Goal: Information Seeking & Learning: Learn about a topic

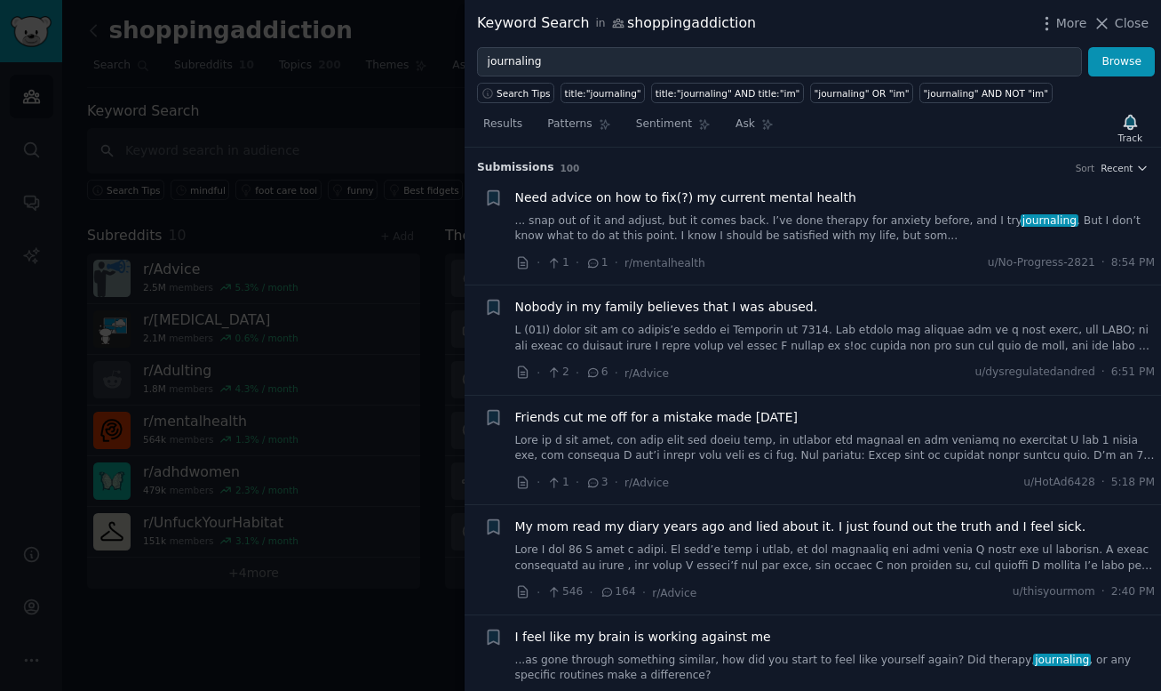
scroll to position [280, 0]
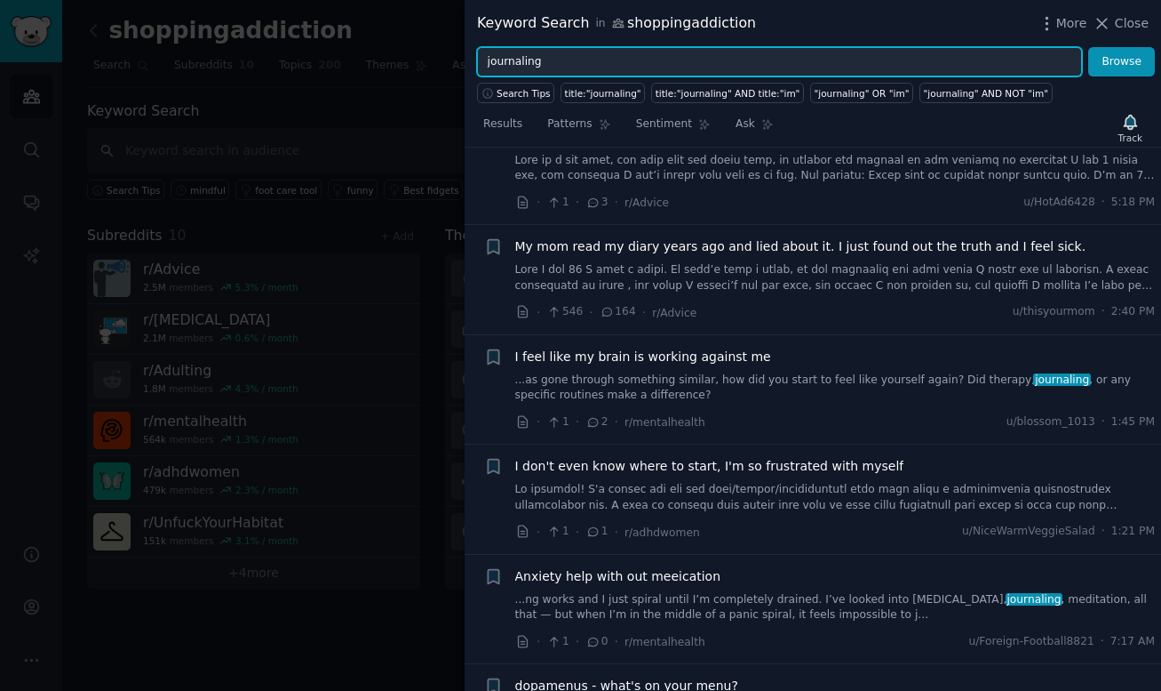
drag, startPoint x: 635, startPoint y: 57, endPoint x: 414, endPoint y: 57, distance: 221.3
click at [414, 57] on div "Keyword Search in shoppingaddiction More Close journaling Browse Search Tips ti…" at bounding box center [580, 345] width 1161 height 691
type input "stress spend"
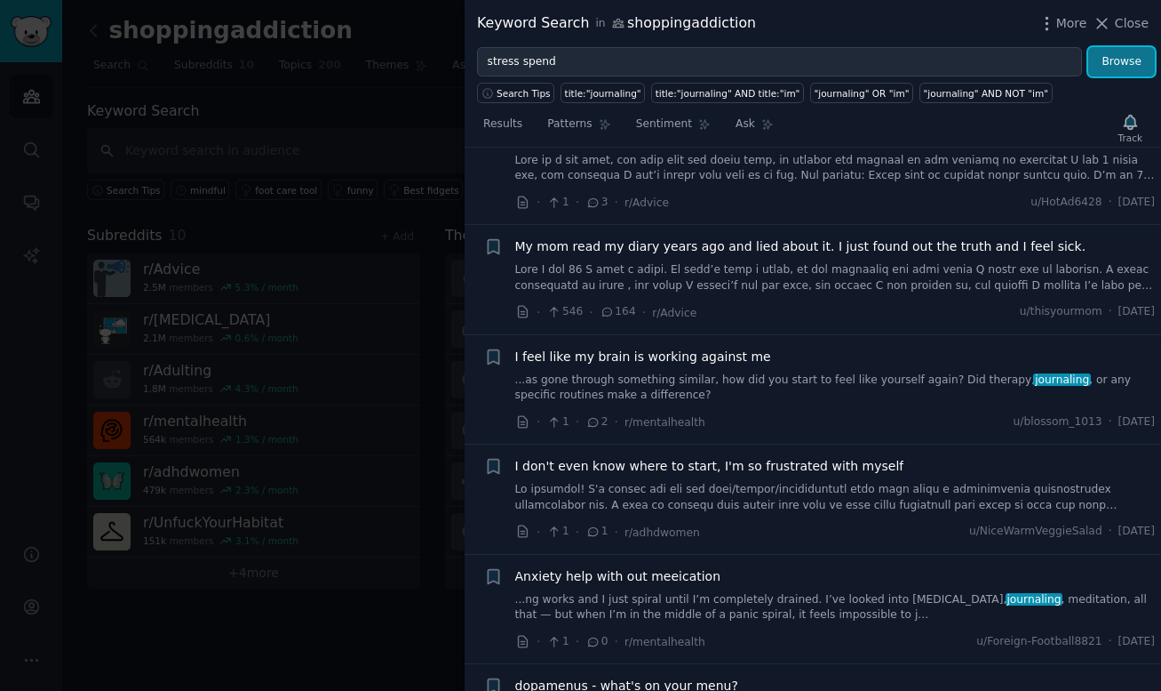
click at [1132, 62] on button "Browse" at bounding box center [1122, 62] width 67 height 30
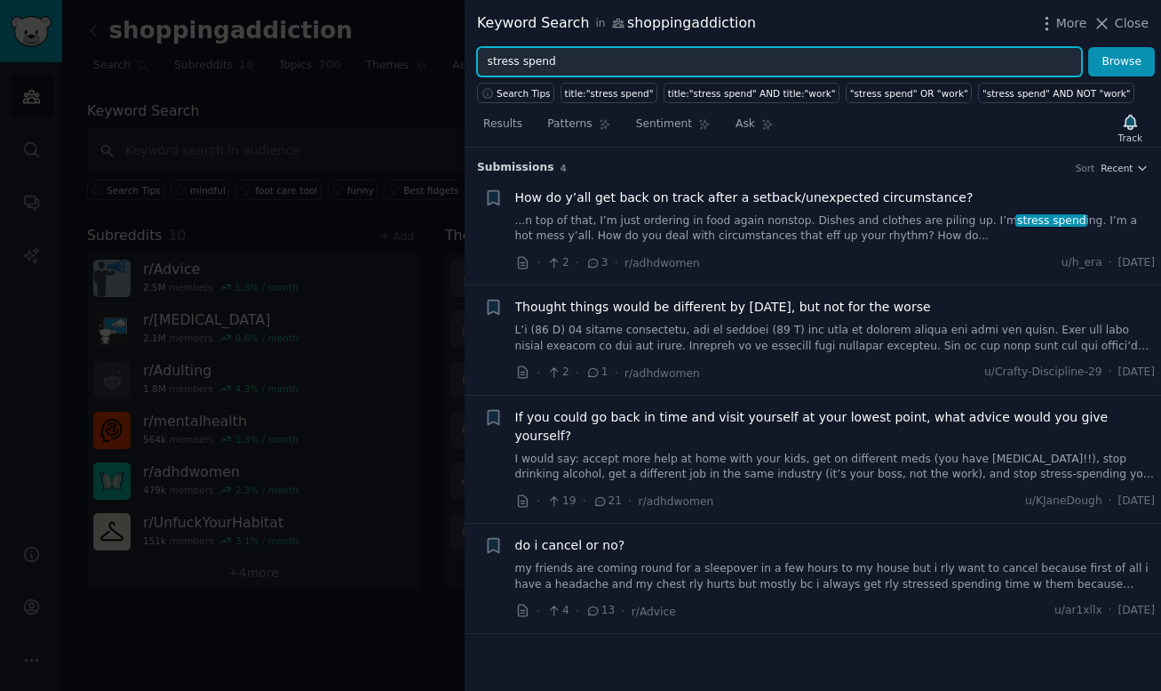
click at [576, 64] on input "stress spend" at bounding box center [779, 62] width 605 height 30
type input "u"
type input "impulse"
click at [1089, 47] on button "Browse" at bounding box center [1122, 62] width 67 height 30
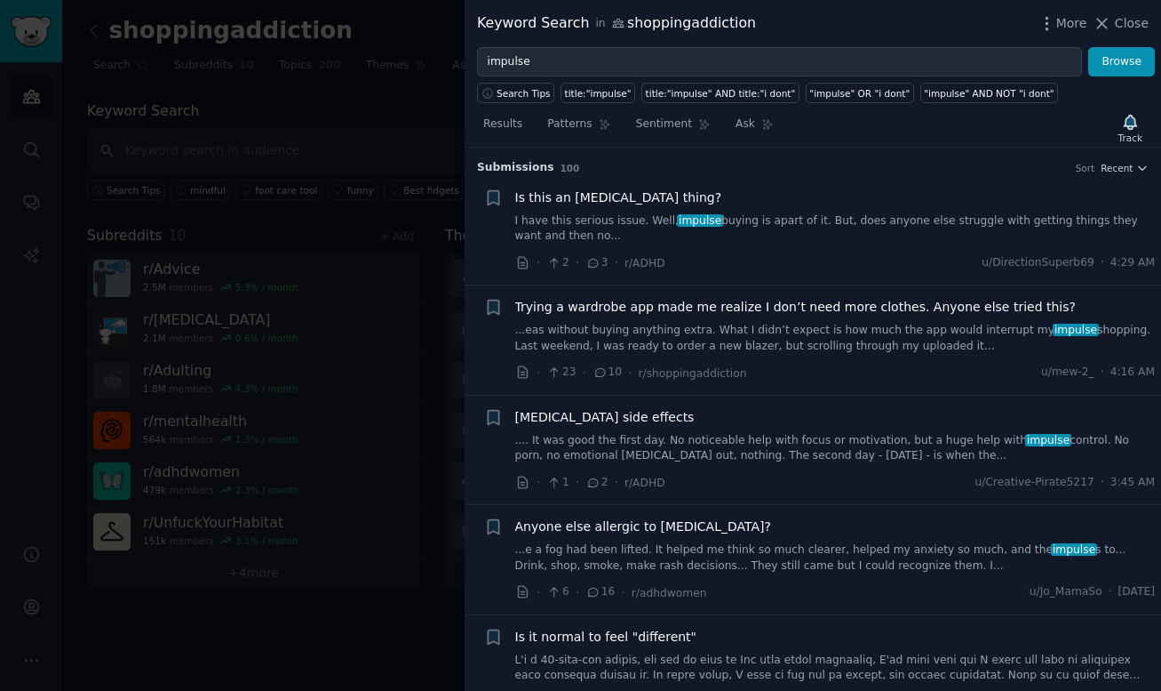
click at [770, 216] on link "I have this serious issue. Well, impulse buying is apart of it. But, does anyon…" at bounding box center [835, 228] width 641 height 31
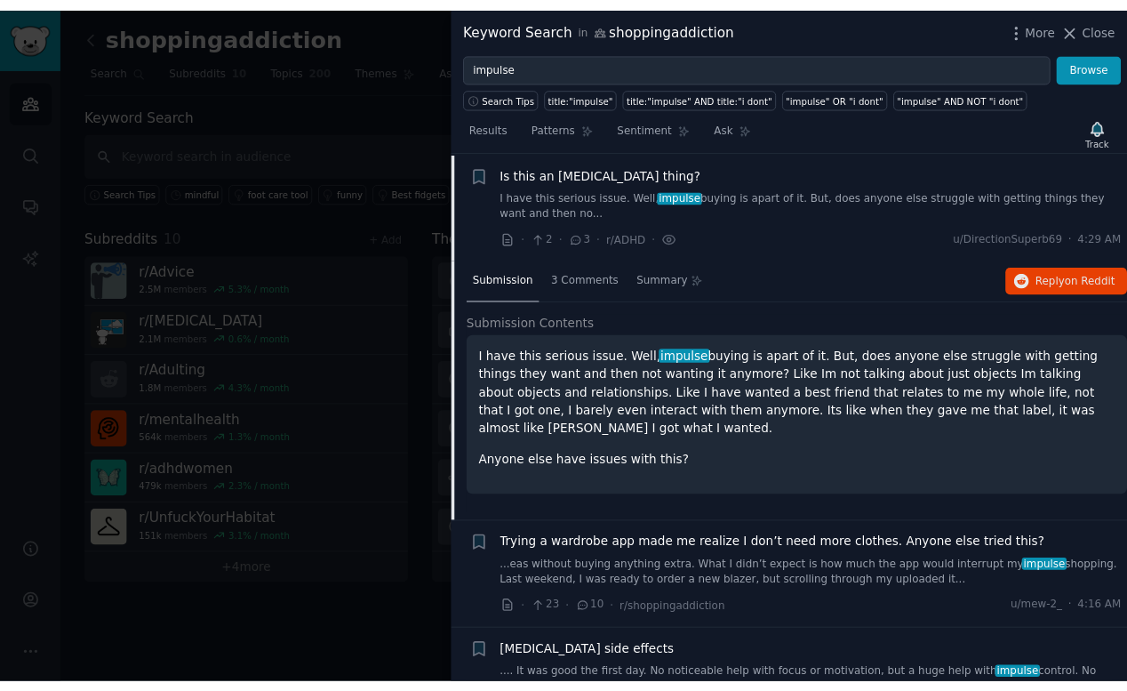
scroll to position [28, 0]
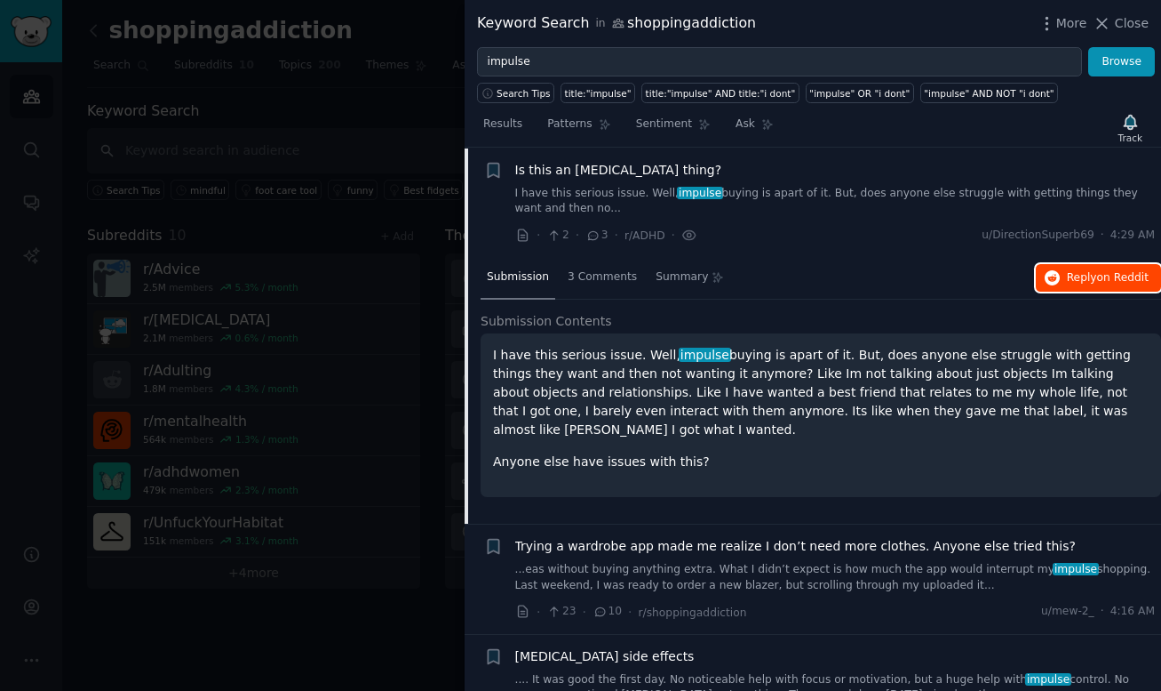
click at [1072, 284] on span "Reply on Reddit" at bounding box center [1108, 278] width 82 height 16
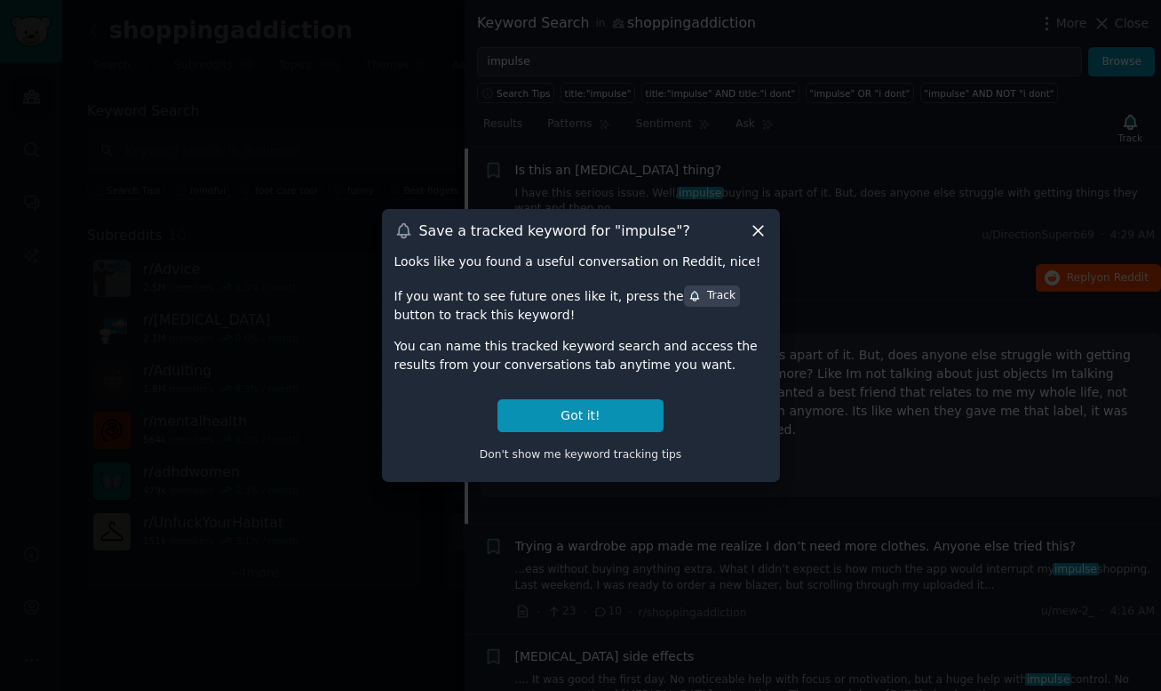
click at [754, 227] on icon at bounding box center [759, 231] width 10 height 10
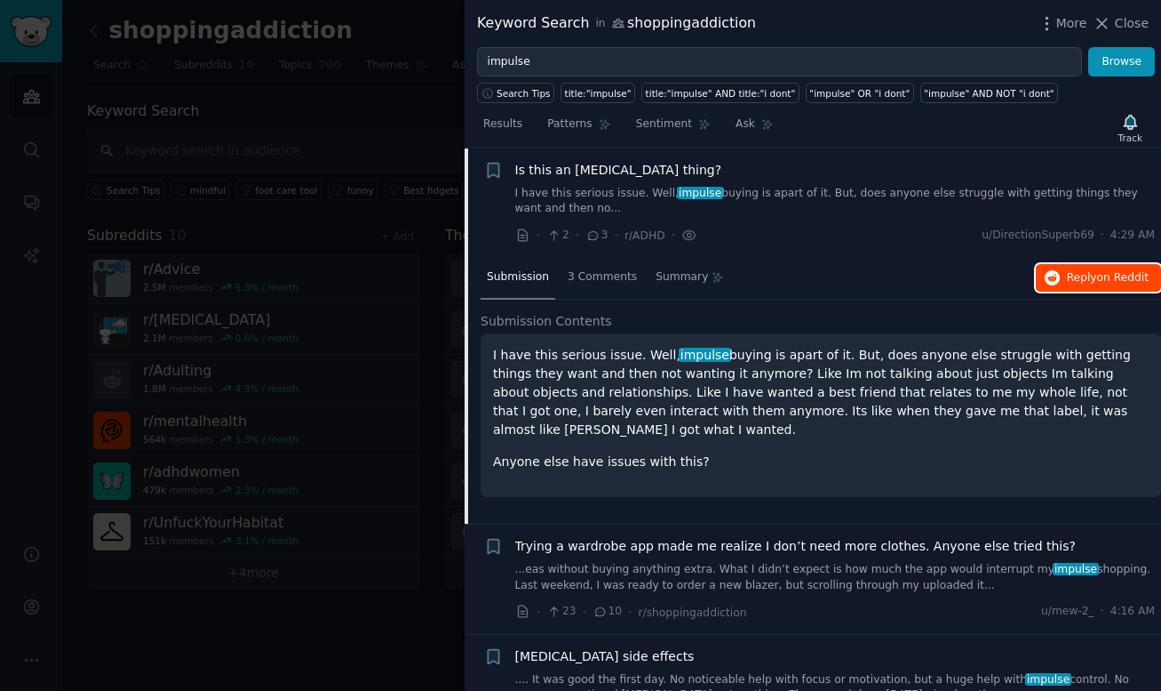
click at [1090, 278] on span "Reply on Reddit" at bounding box center [1108, 278] width 82 height 16
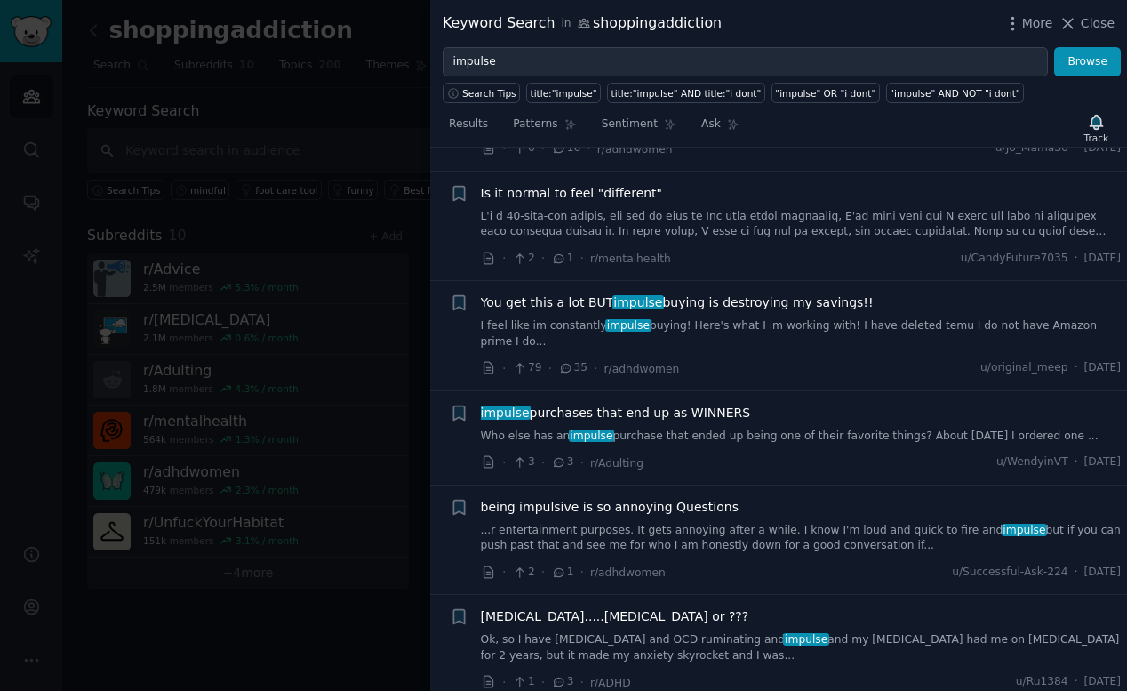
scroll to position [738, 0]
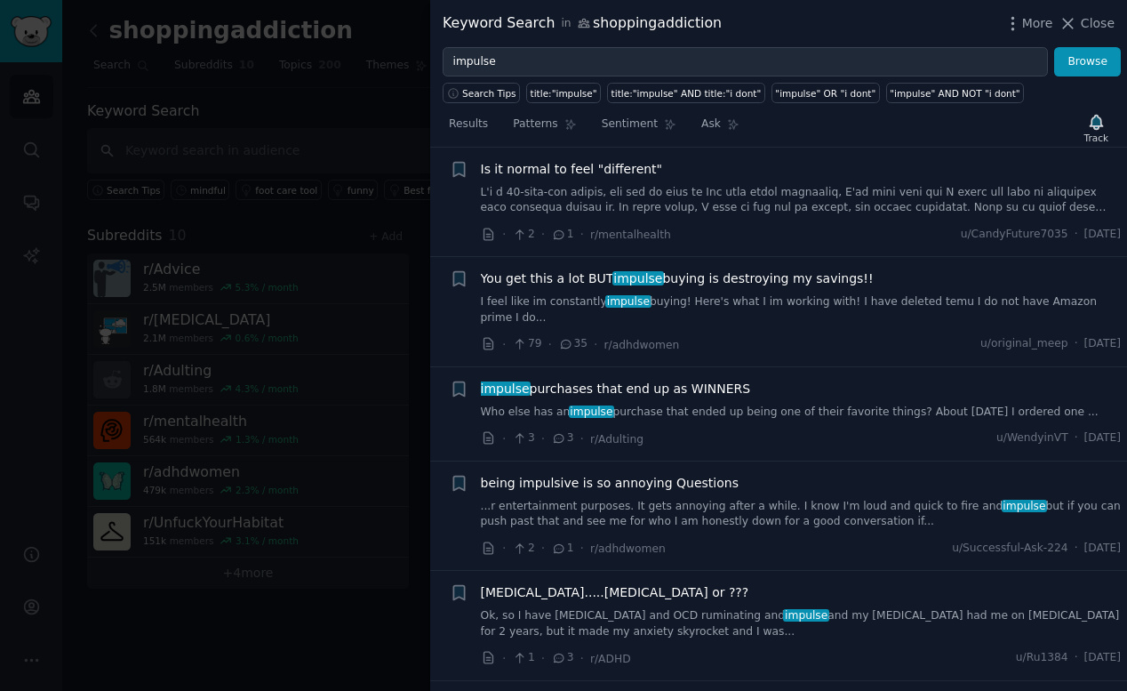
click at [738, 404] on link "Who else has an impulse purchase that ended up being one of their favorite thin…" at bounding box center [801, 412] width 641 height 16
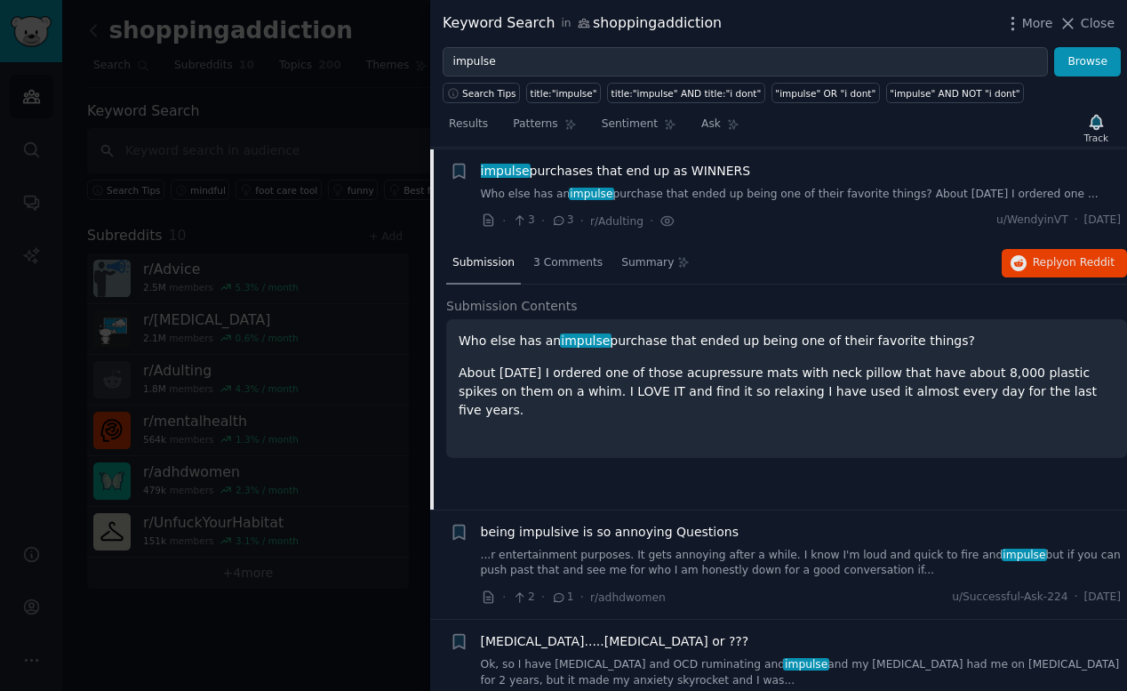
scroll to position [686, 0]
click at [1034, 268] on span "Reply on Reddit" at bounding box center [1074, 262] width 82 height 16
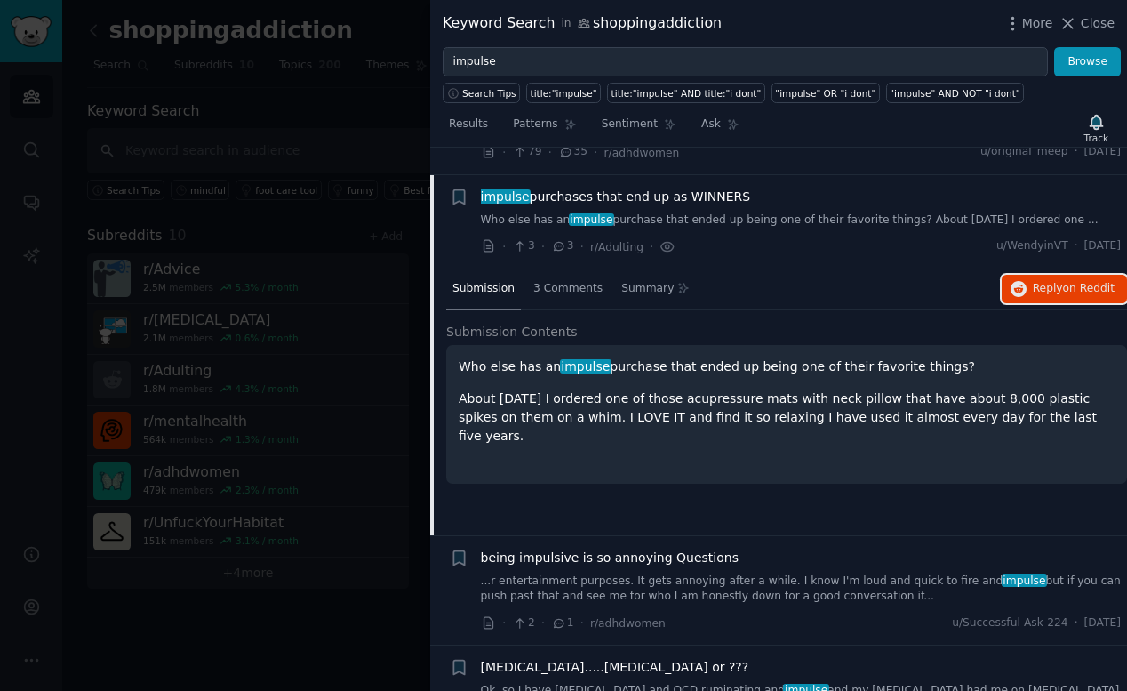
scroll to position [653, 0]
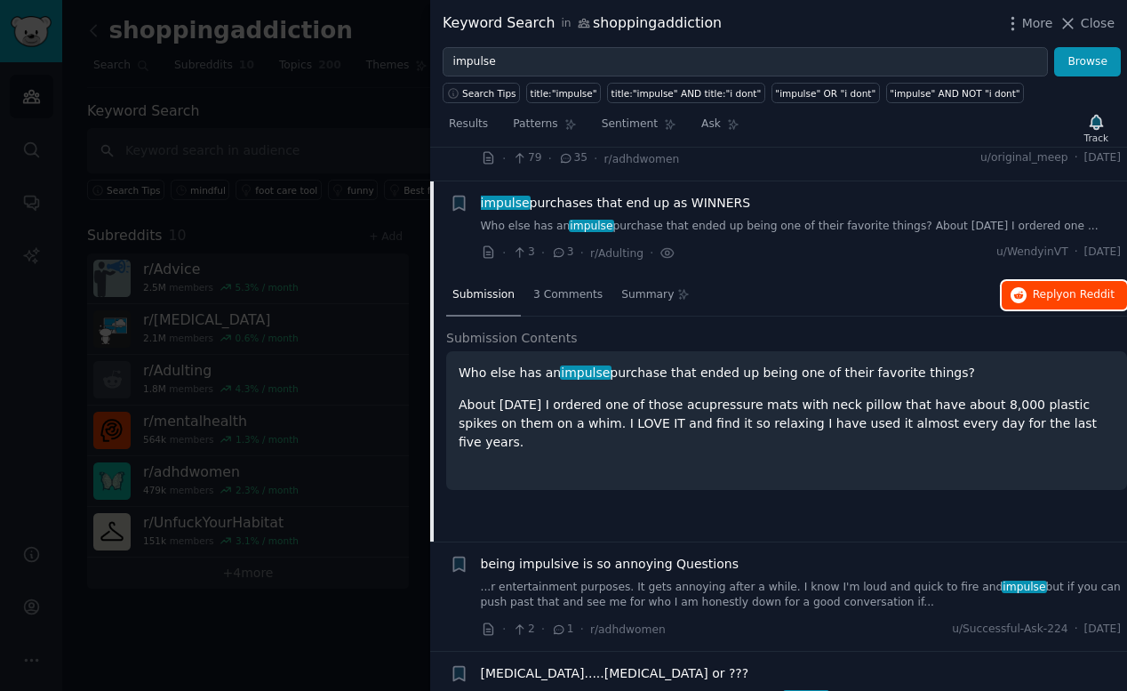
click at [1033, 290] on span "Reply on Reddit" at bounding box center [1074, 295] width 82 height 16
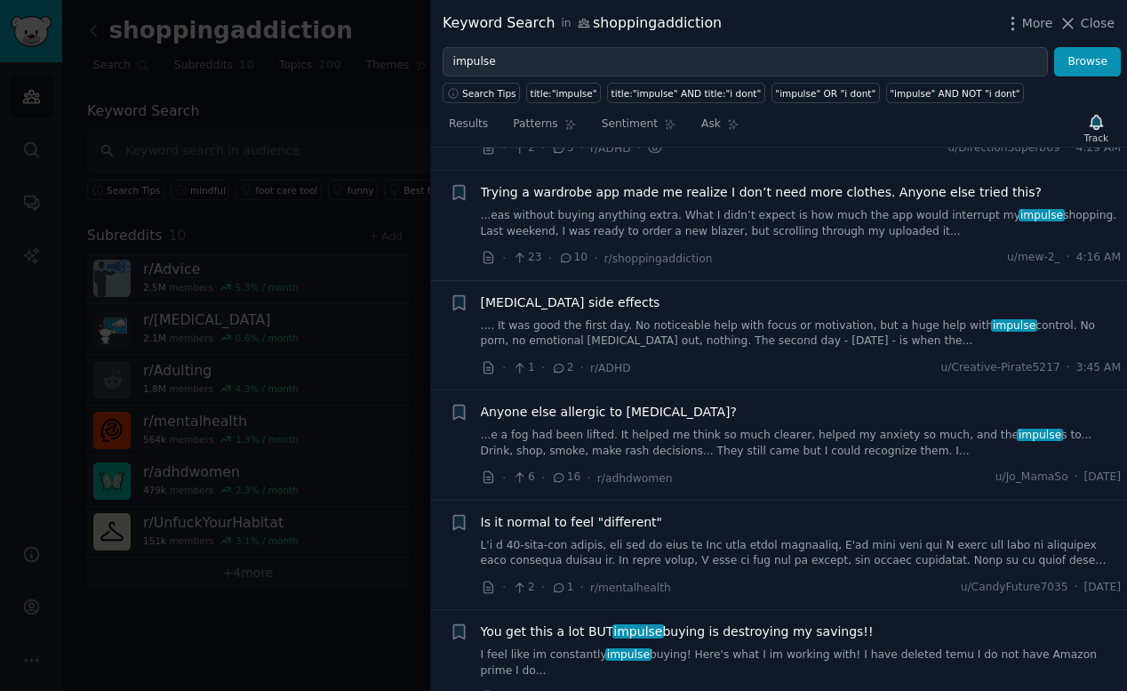
scroll to position [0, 0]
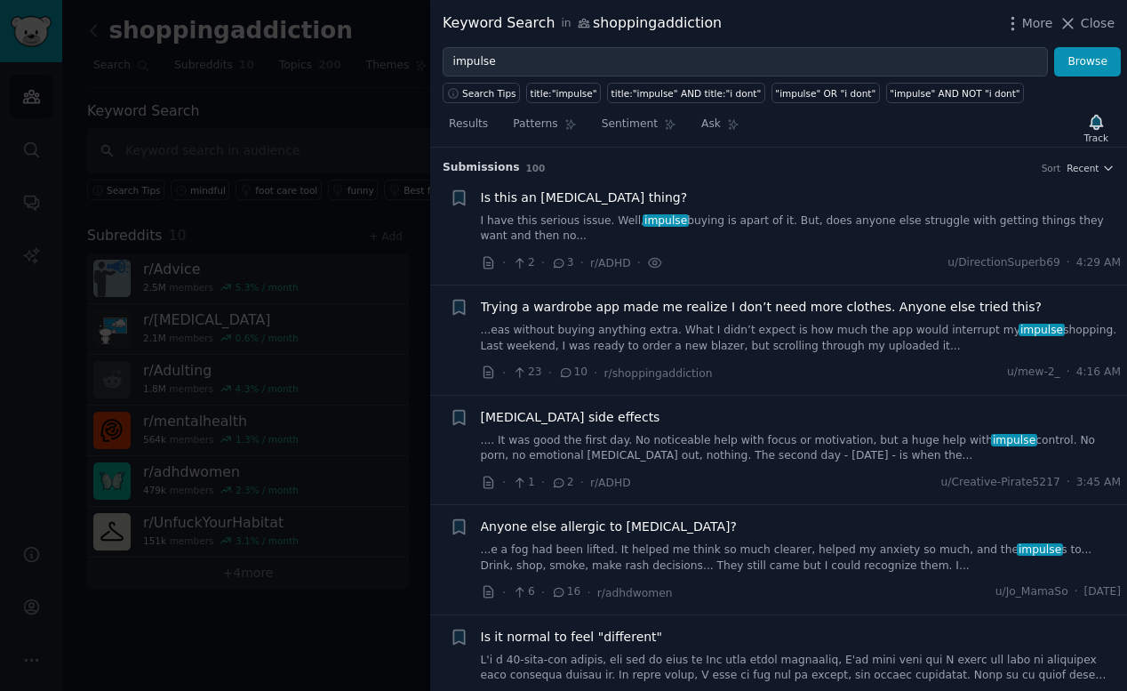
click at [760, 332] on link "...eas without buying anything extra. What I didn’t expect is how much the app …" at bounding box center [801, 338] width 641 height 31
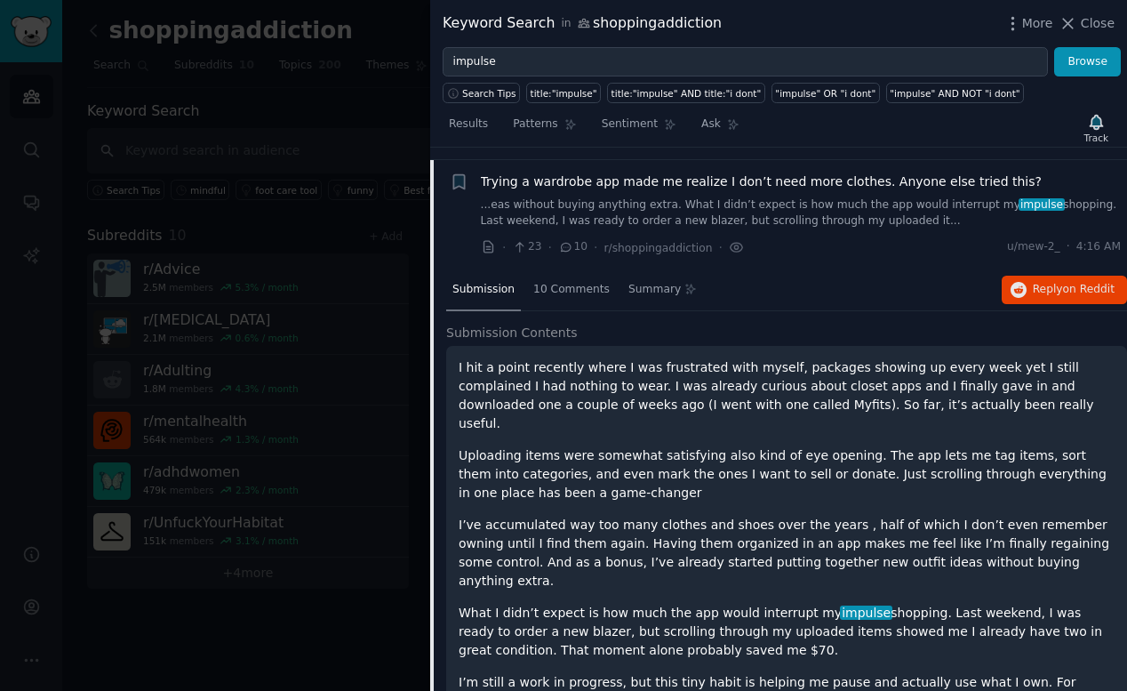
scroll to position [138, 0]
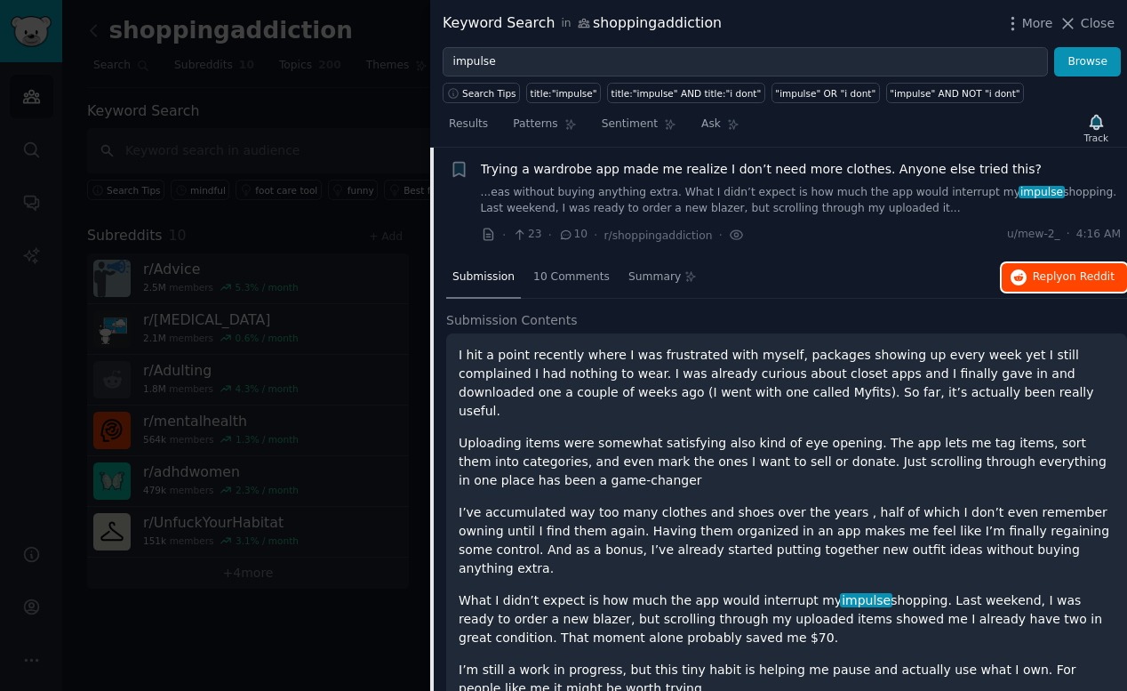
click at [1039, 273] on span "Reply on Reddit" at bounding box center [1074, 277] width 82 height 16
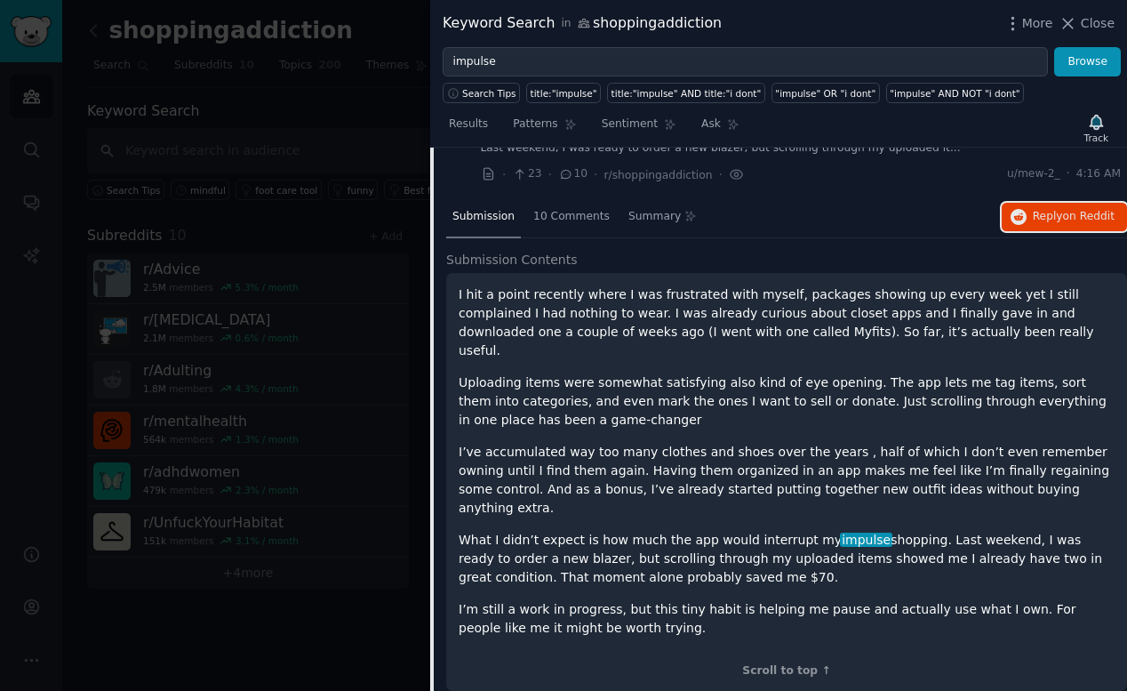
scroll to position [77, 0]
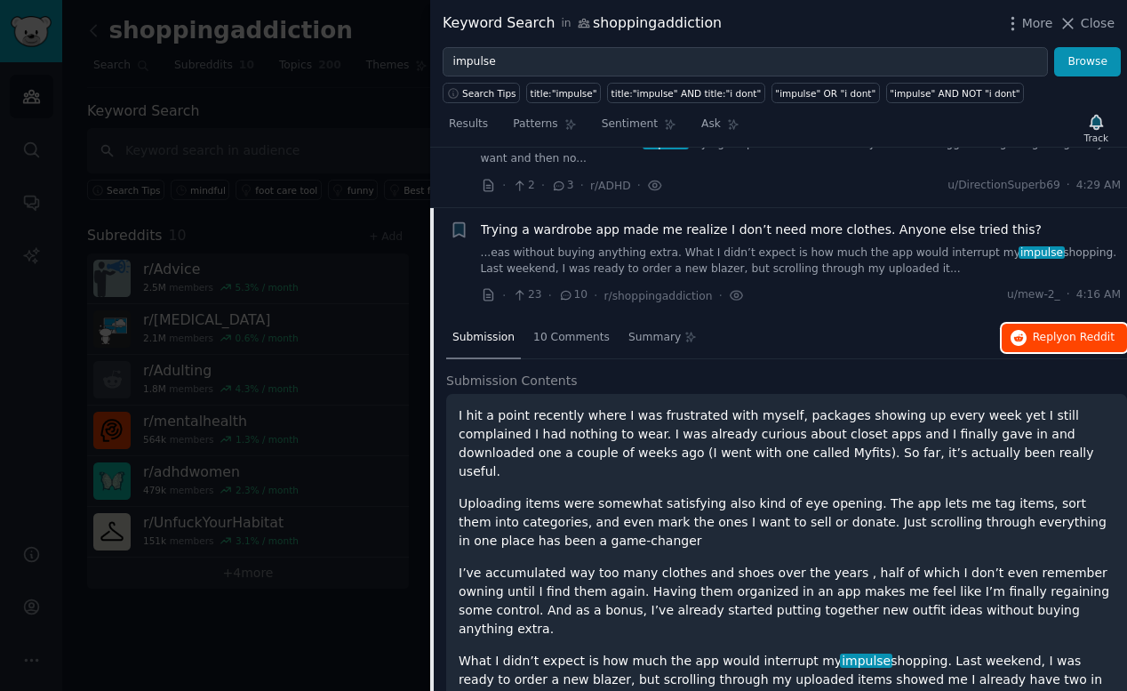
click at [1053, 346] on button "Reply on Reddit" at bounding box center [1064, 337] width 125 height 28
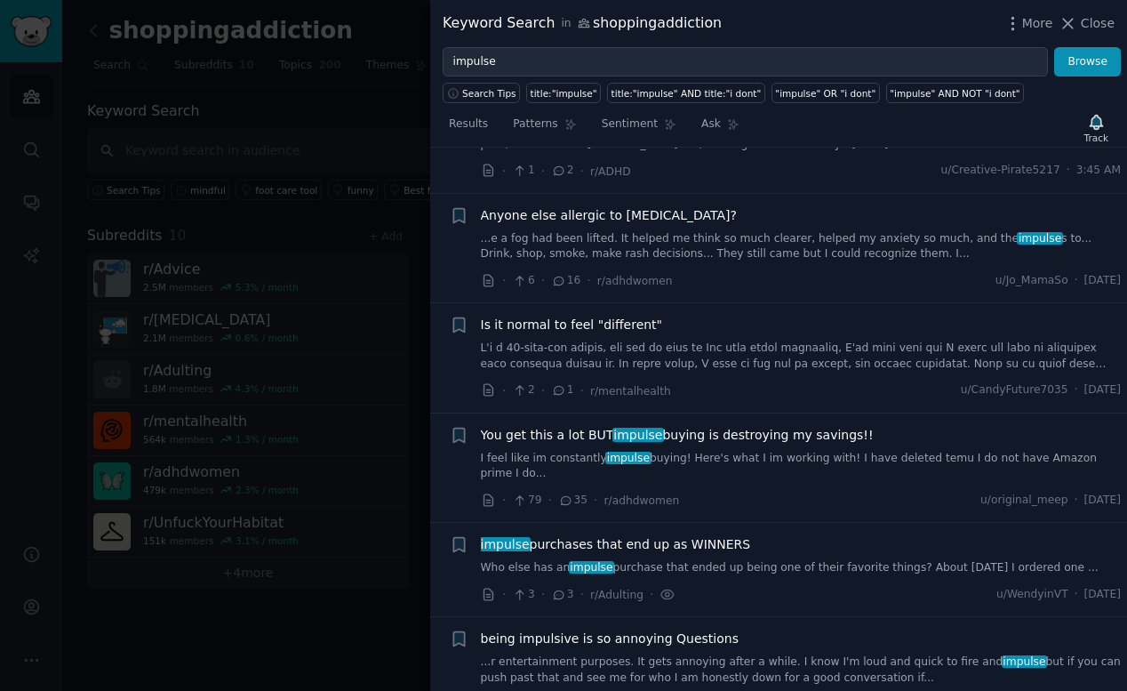
scroll to position [827, 0]
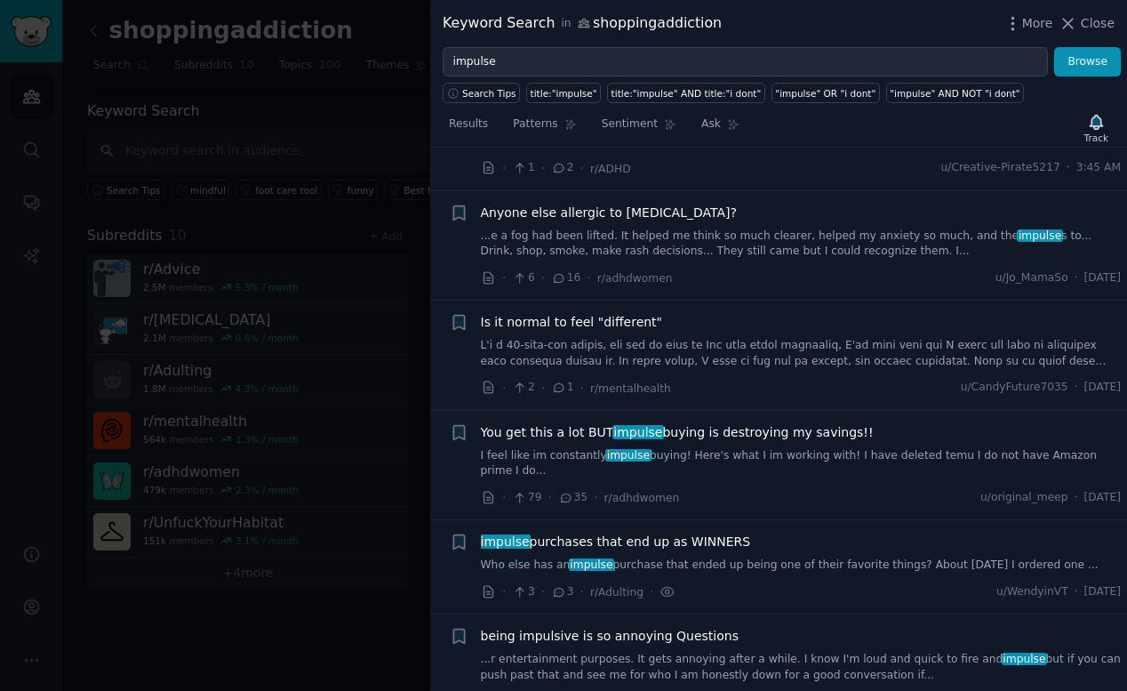
click at [706, 532] on span "impulse purchases that end up as WINNERS" at bounding box center [616, 541] width 270 height 19
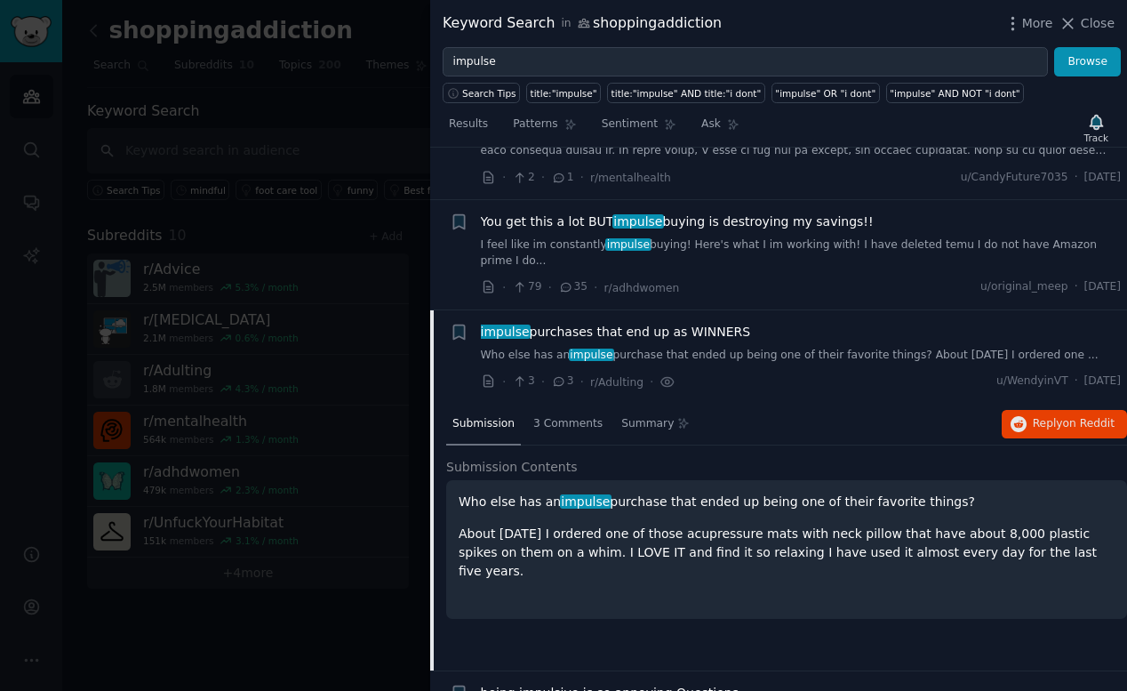
scroll to position [686, 0]
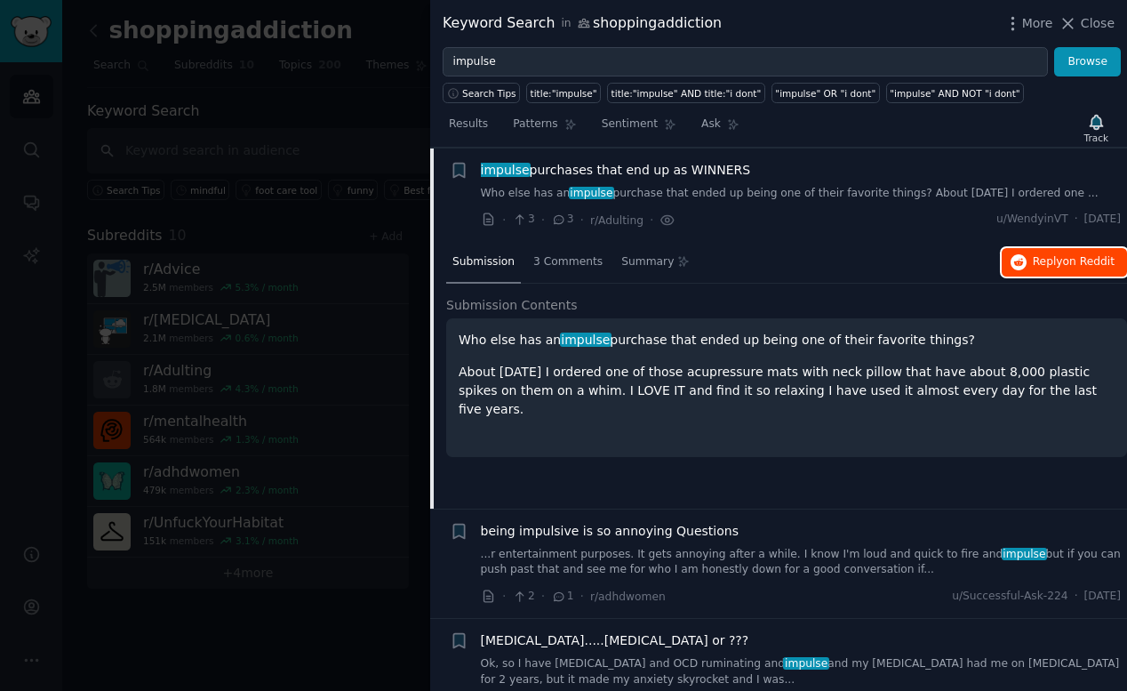
click at [1064, 259] on span "on Reddit" at bounding box center [1089, 261] width 52 height 12
